Goal: Task Accomplishment & Management: Use online tool/utility

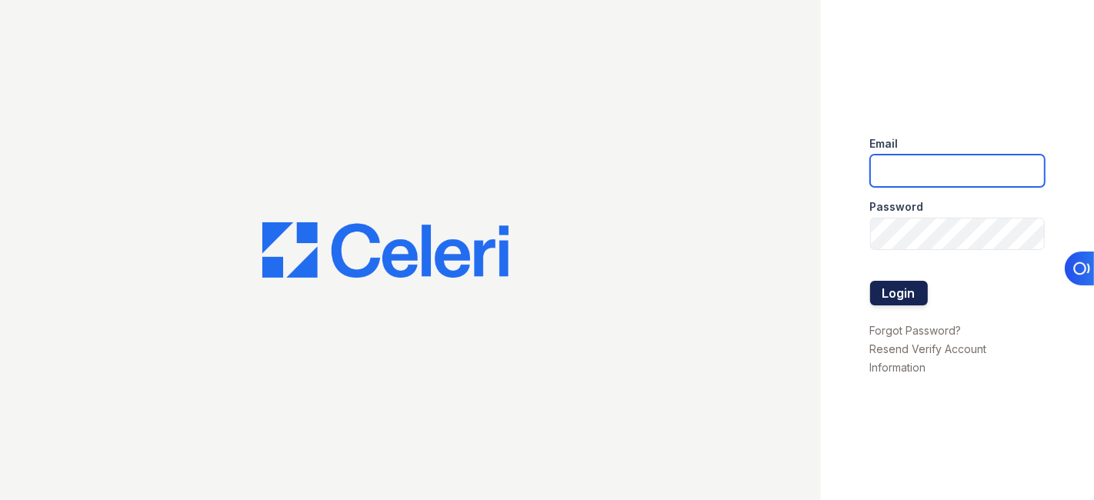
type input "[EMAIL_ADDRESS][DOMAIN_NAME]"
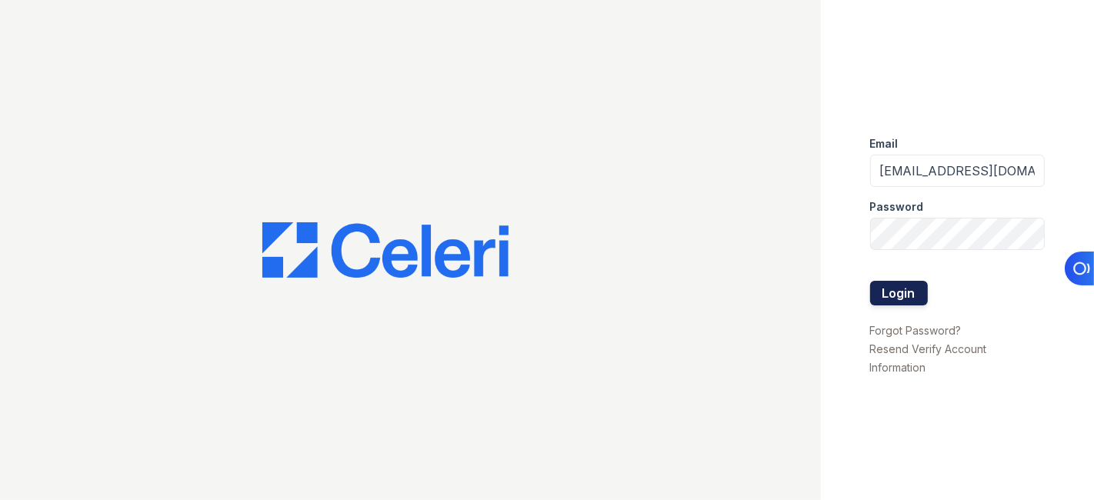
click at [894, 290] on button "Login" at bounding box center [899, 293] width 58 height 25
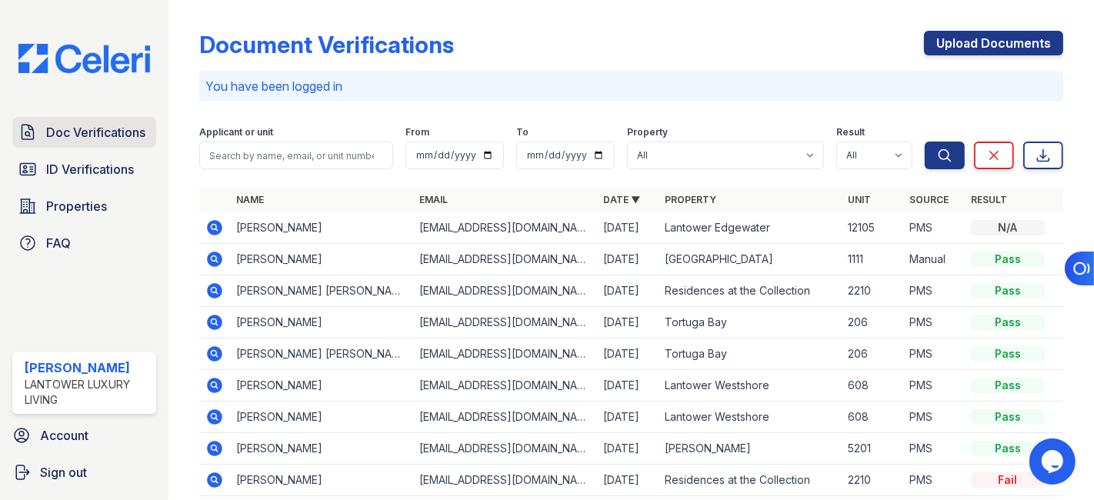
click at [123, 135] on span "Doc Verifications" at bounding box center [95, 132] width 99 height 18
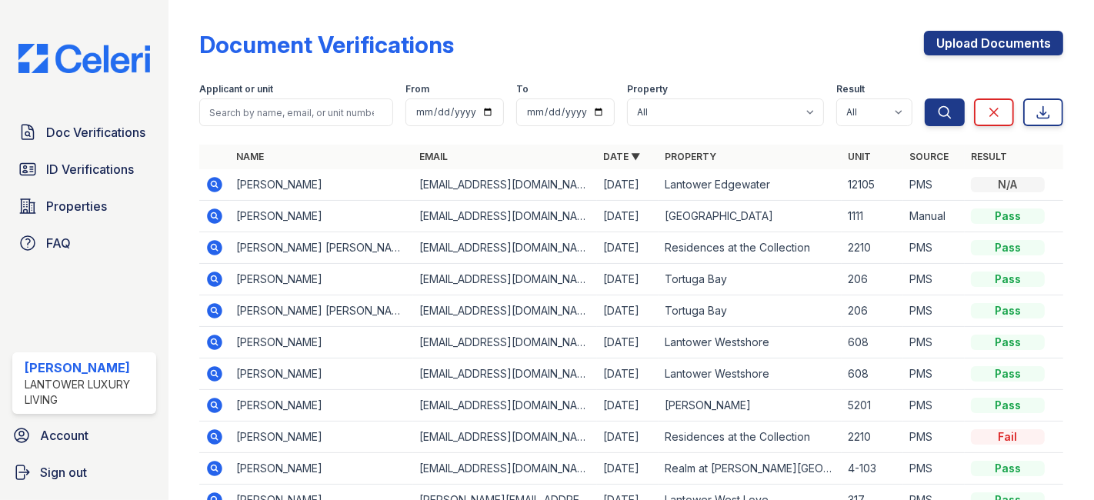
click at [215, 214] on icon at bounding box center [214, 215] width 4 height 4
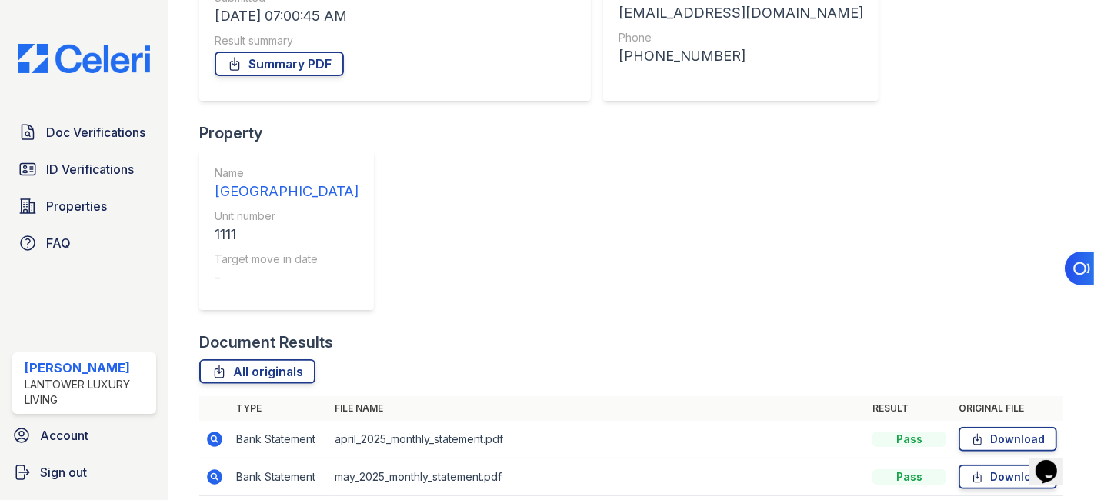
scroll to position [259, 0]
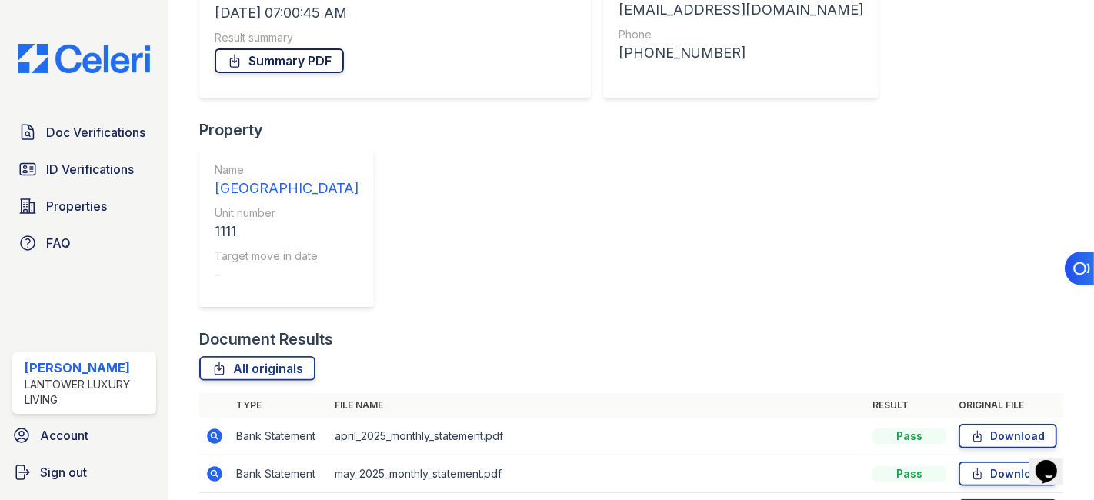
click at [299, 60] on link "Summary PDF" at bounding box center [279, 60] width 129 height 25
click at [999, 424] on link "Download" at bounding box center [1008, 436] width 98 height 25
click at [991, 266] on div "Ask Surface" at bounding box center [1041, 268] width 106 height 37
click at [987, 462] on link "Download" at bounding box center [1008, 474] width 98 height 25
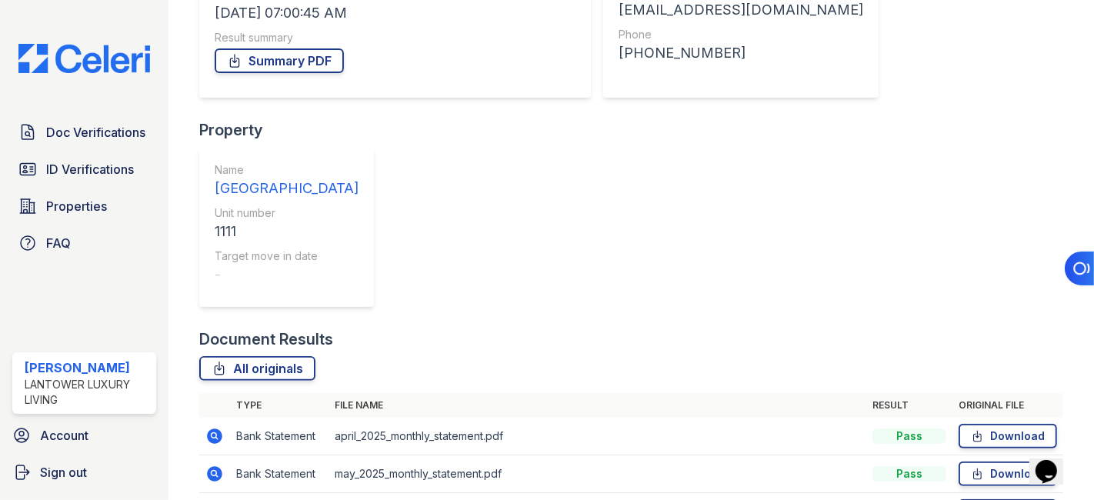
click at [75, 168] on span "ID Verifications" at bounding box center [90, 169] width 88 height 18
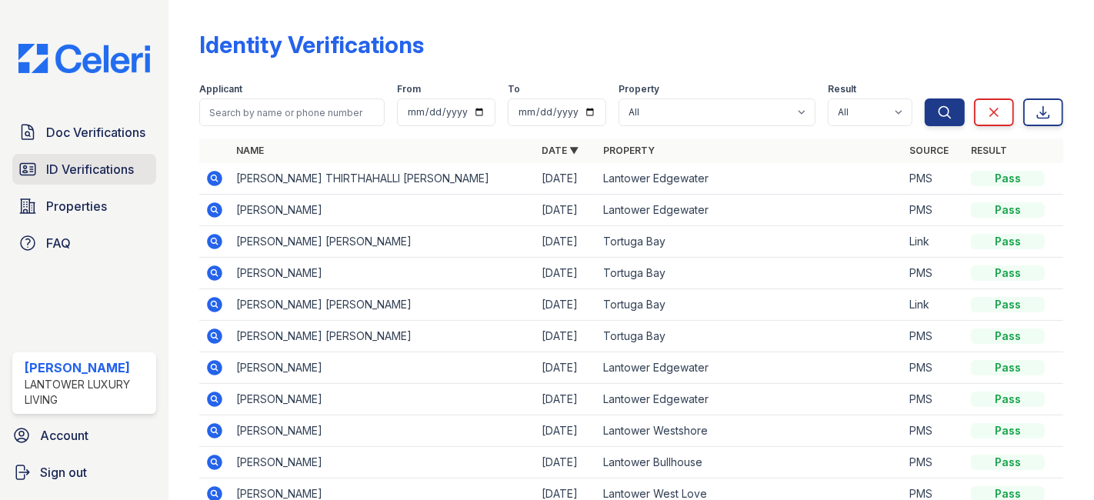
click at [98, 164] on span "ID Verifications" at bounding box center [90, 169] width 88 height 18
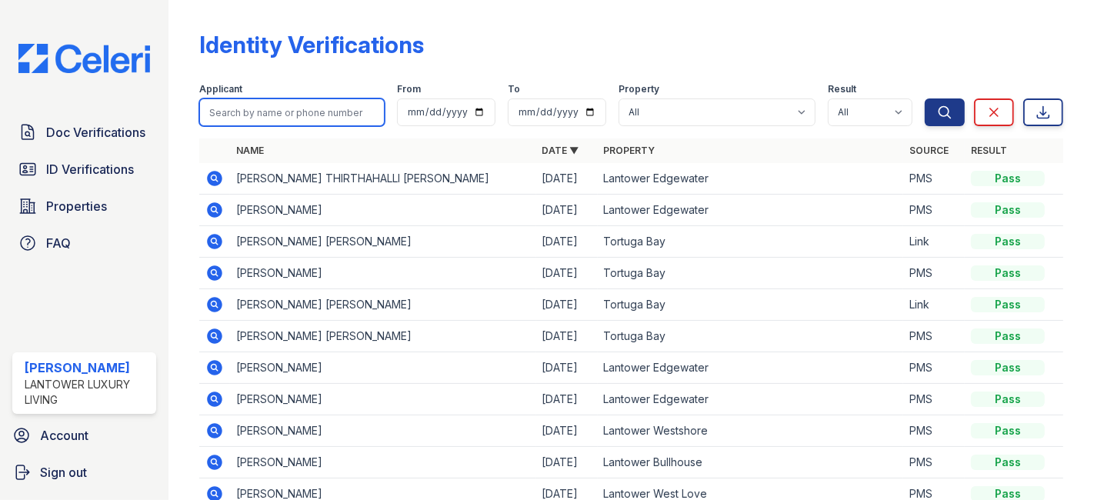
click at [310, 110] on input "search" at bounding box center [291, 112] width 185 height 28
type input "sasha"
click at [925, 98] on button "Search" at bounding box center [945, 112] width 40 height 28
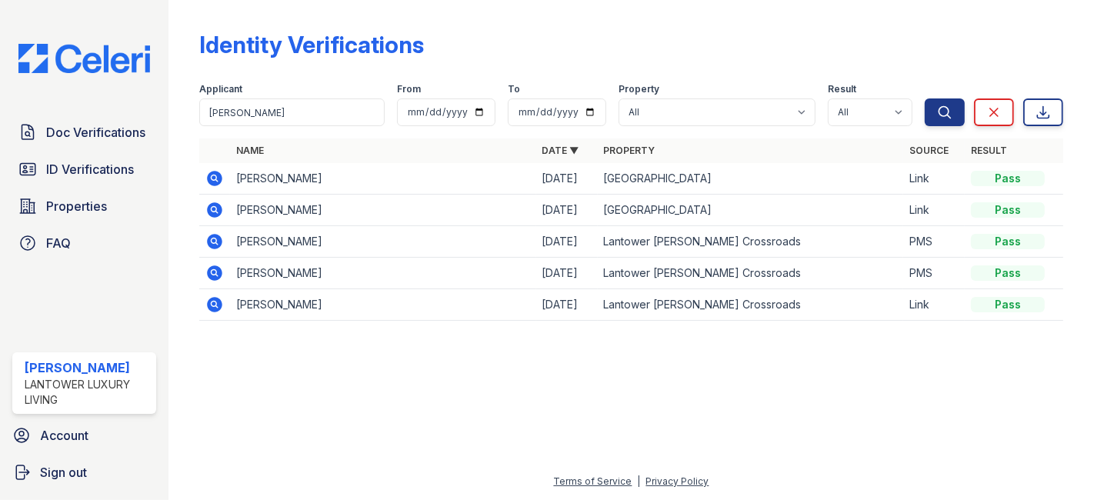
click at [211, 170] on icon at bounding box center [214, 178] width 18 height 18
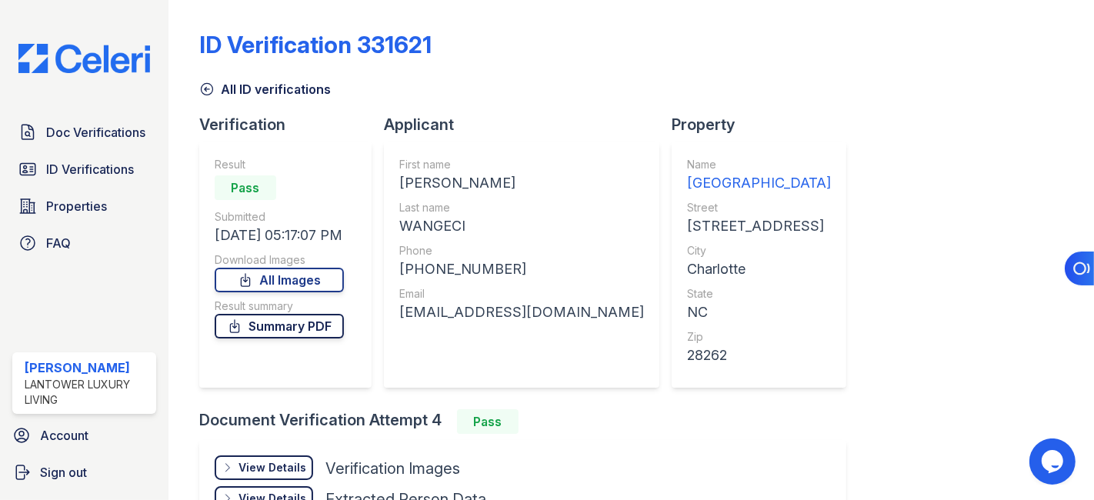
click at [299, 325] on link "Summary PDF" at bounding box center [279, 326] width 129 height 25
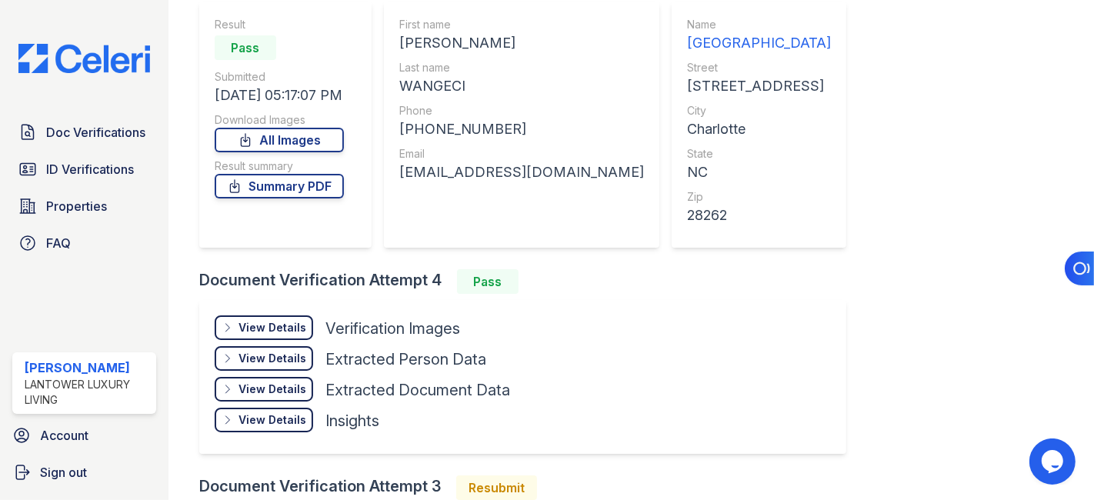
scroll to position [256, 0]
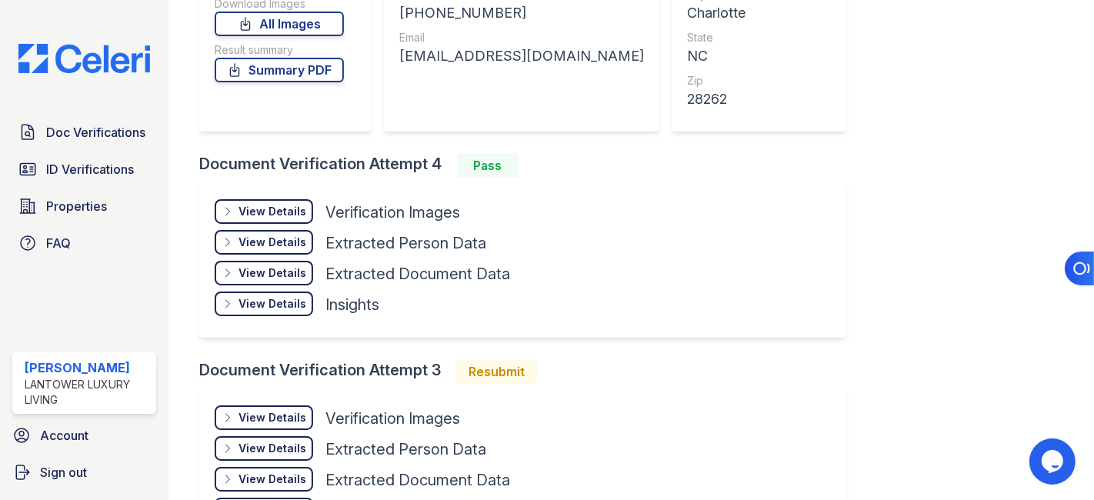
click at [279, 205] on div "View Details" at bounding box center [272, 211] width 68 height 15
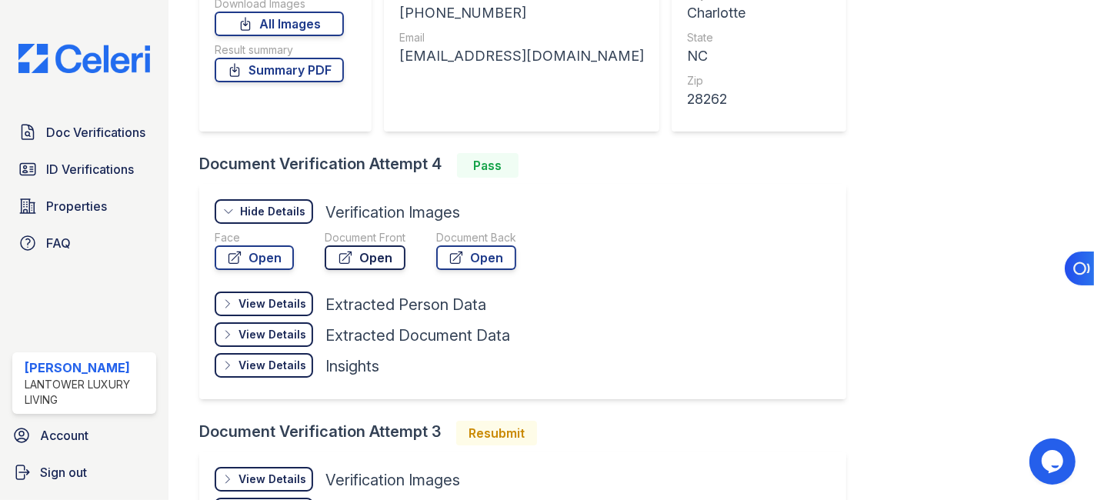
click at [371, 255] on link "Open" at bounding box center [365, 257] width 81 height 25
